Goal: Share content

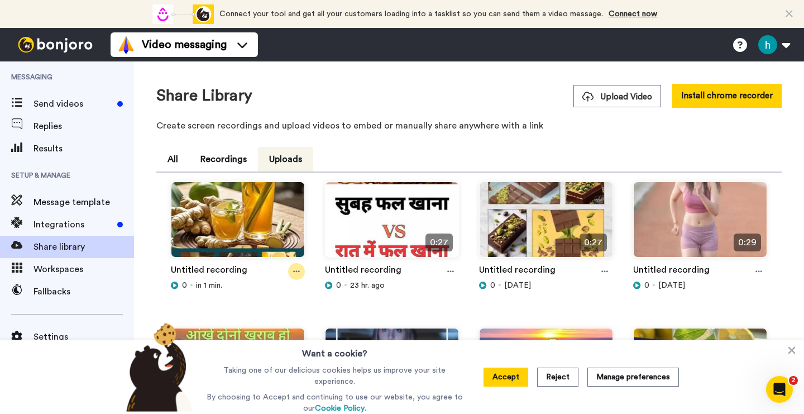
click at [292, 270] on div at bounding box center [296, 271] width 17 height 17
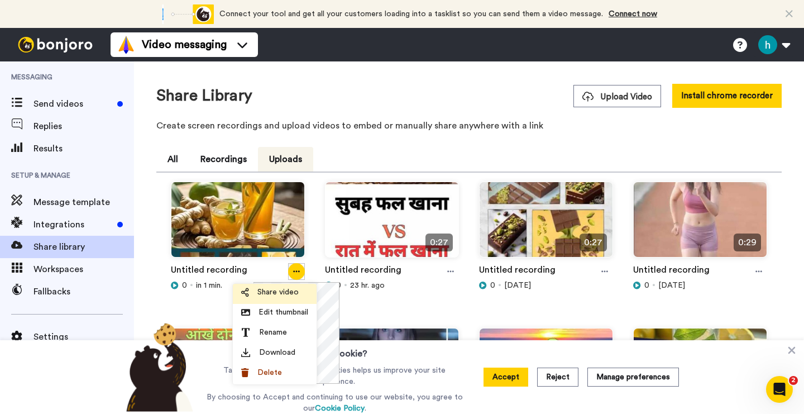
click at [272, 287] on span "Share video" at bounding box center [277, 291] width 41 height 11
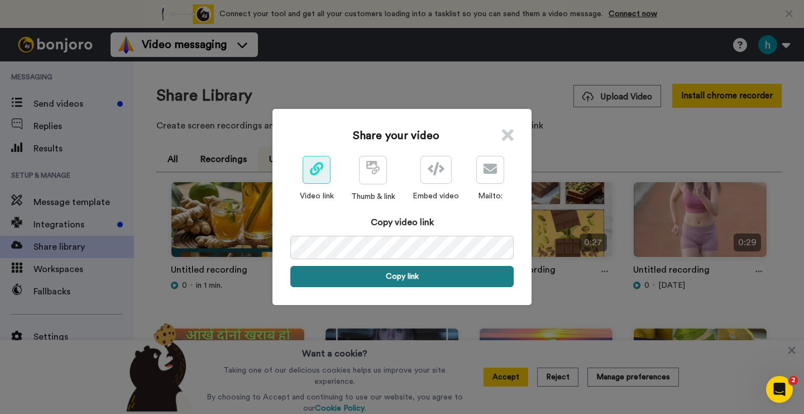
click at [386, 268] on button "Copy link" at bounding box center [401, 276] width 223 height 21
